Goal: Information Seeking & Learning: Learn about a topic

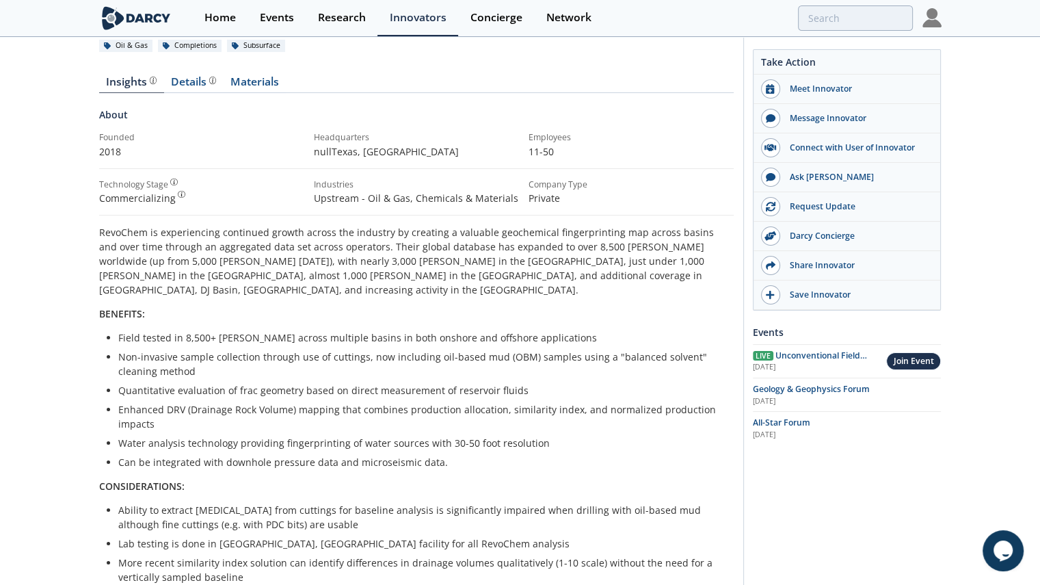
scroll to position [68, 0]
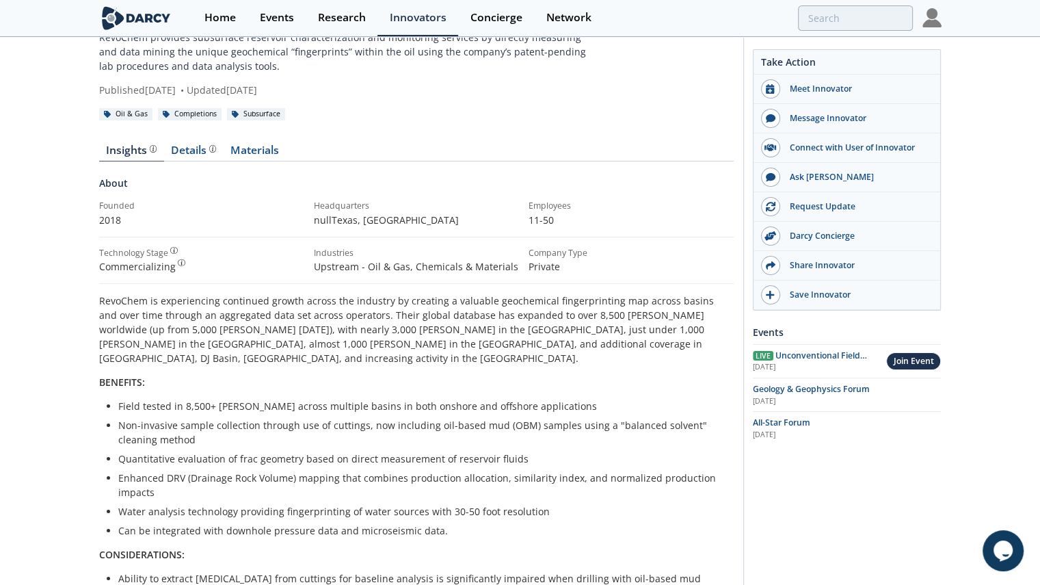
click at [289, 161] on nav "Insights Details Materials" at bounding box center [416, 153] width 635 height 16
click at [265, 163] on div "Insights Details Materials About Founded 2018 Headquarters nullTexas , [GEOGRAP…" at bounding box center [416, 573] width 635 height 895
click at [271, 158] on link "Materials" at bounding box center [255, 153] width 63 height 16
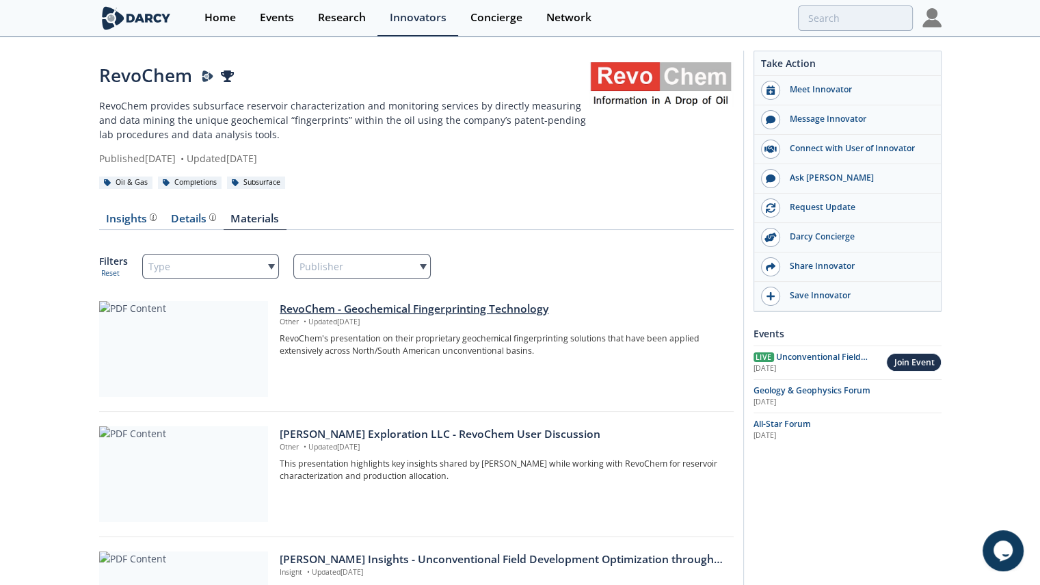
click at [234, 369] on div at bounding box center [183, 349] width 169 height 96
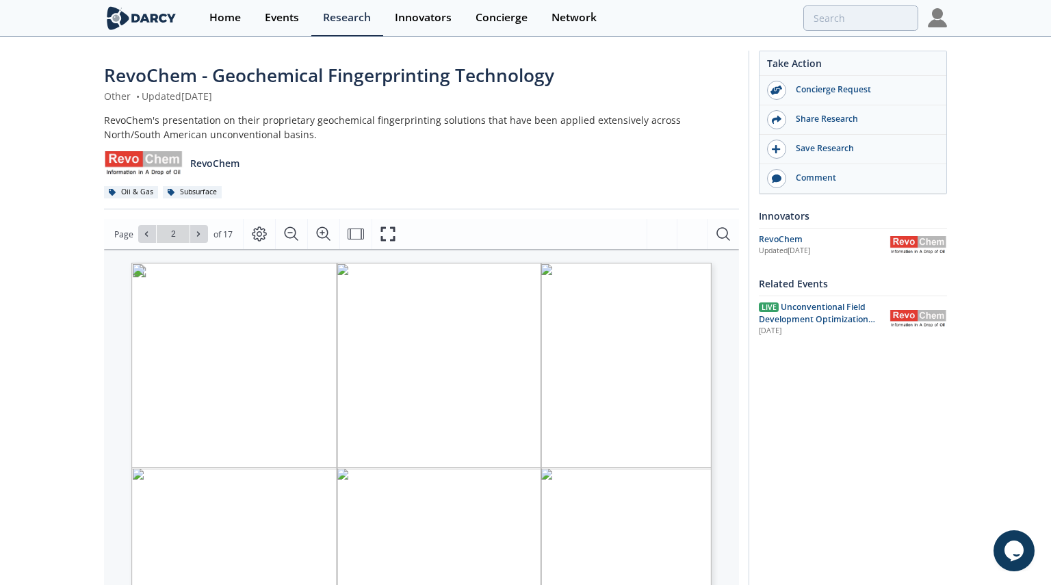
type input "1"
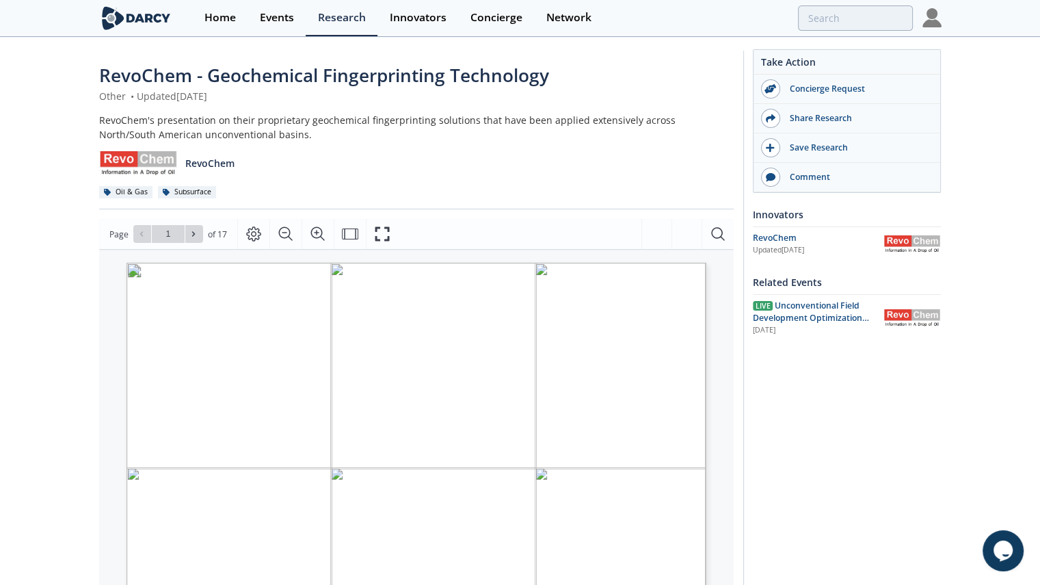
scroll to position [137, 0]
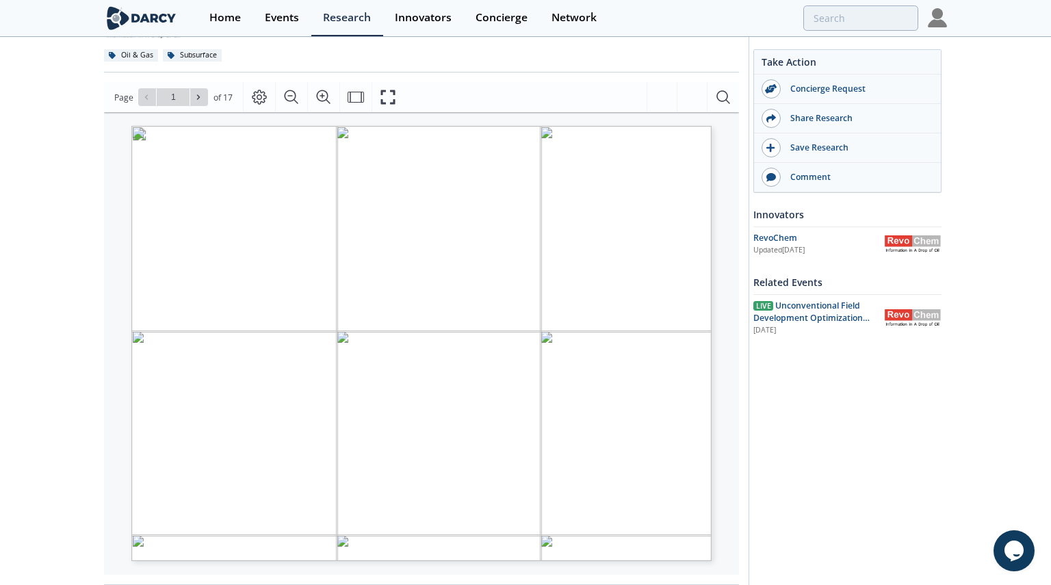
type input "2"
click at [194, 96] on icon at bounding box center [198, 97] width 8 height 8
type input "3"
click at [198, 101] on icon at bounding box center [198, 97] width 8 height 8
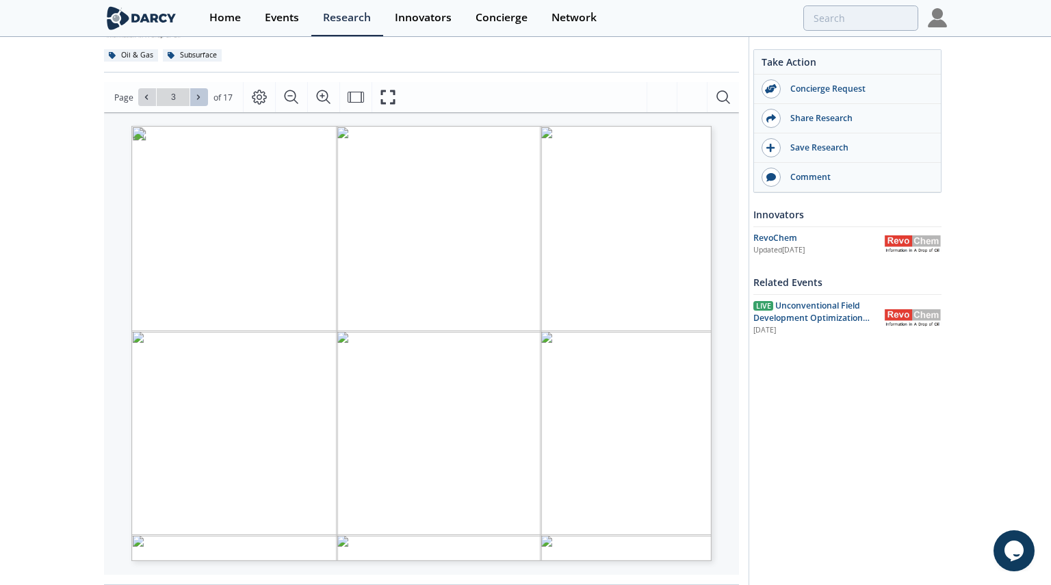
type input "4"
type input "5"
type input "6"
type input "7"
type input "9"
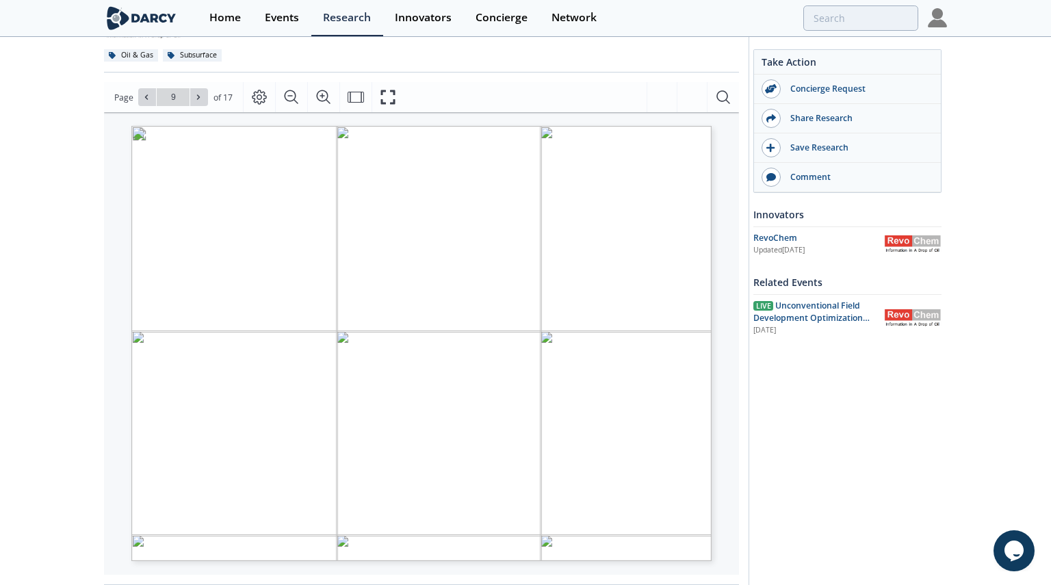
type input "10"
type input "11"
type input "12"
type input "15"
